Goal: Find specific page/section: Find specific page/section

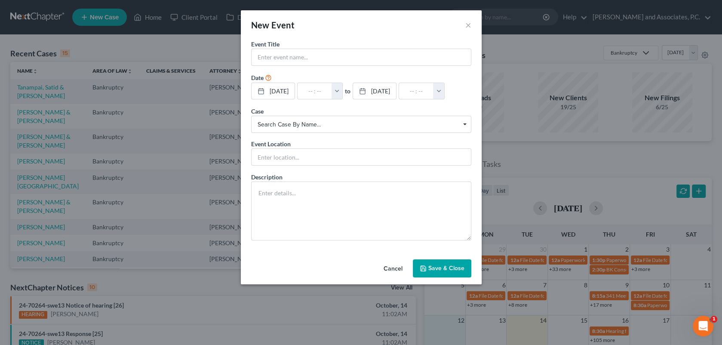
click at [223, 42] on div "New Event × Event Title * Date [DATE] close Date [DATE] Time 12:00 AM chevron_l…" at bounding box center [361, 172] width 722 height 345
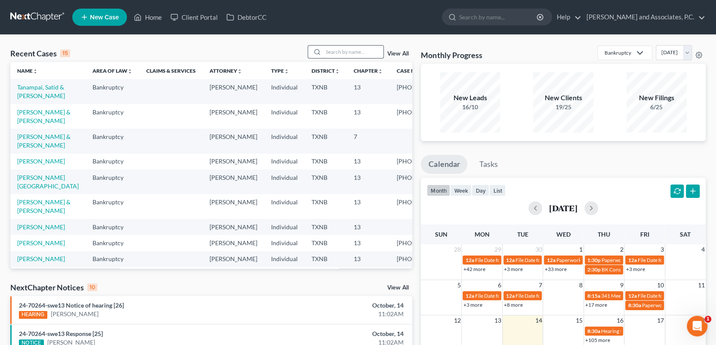
click at [354, 52] on input "search" at bounding box center [353, 52] width 60 height 12
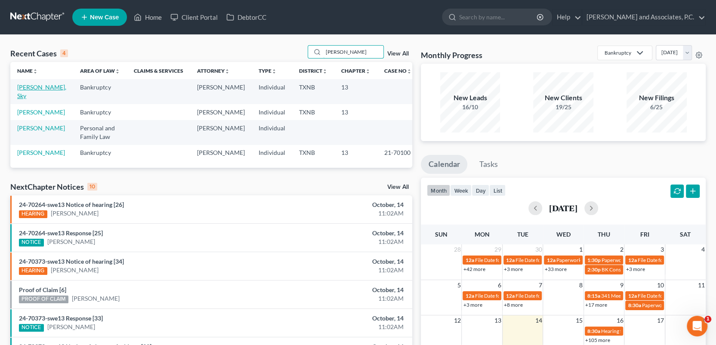
type input "[PERSON_NAME]"
click at [30, 88] on link "[PERSON_NAME], Sky" at bounding box center [41, 91] width 49 height 16
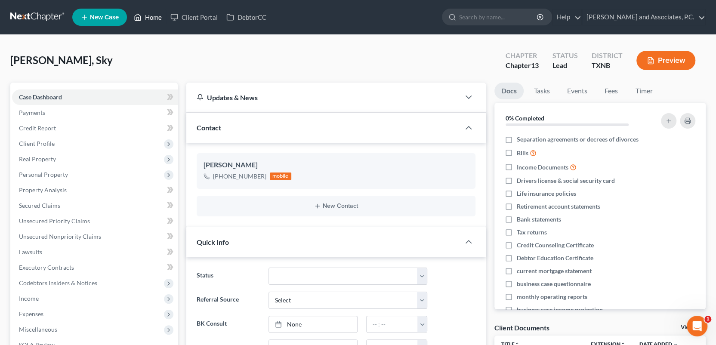
click at [159, 15] on link "Home" at bounding box center [147, 16] width 37 height 15
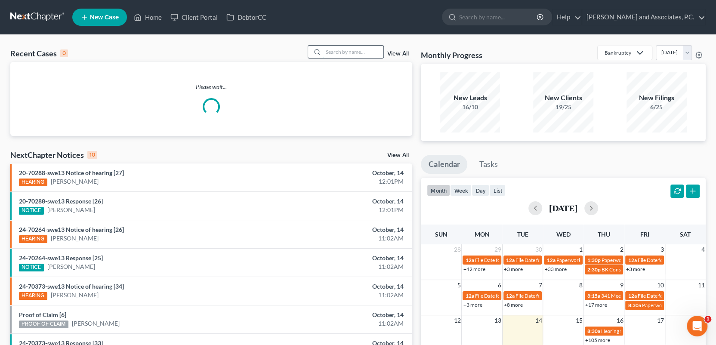
click at [342, 52] on input "search" at bounding box center [353, 52] width 60 height 12
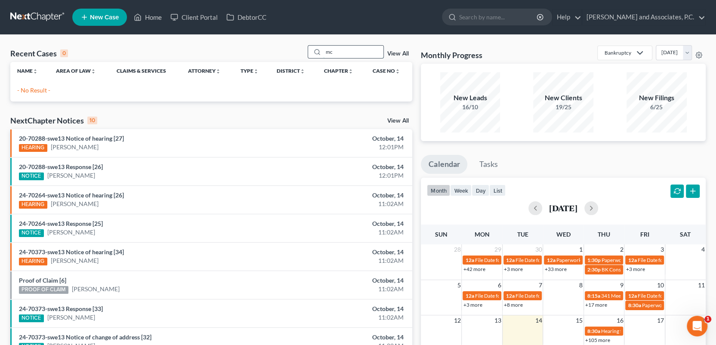
type input "m"
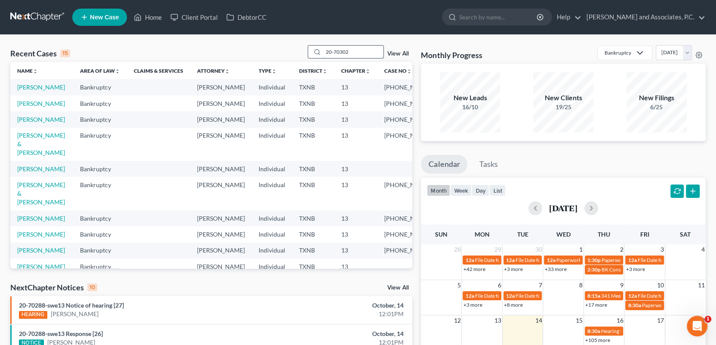
type input "20-70302"
